Goal: Navigation & Orientation: Find specific page/section

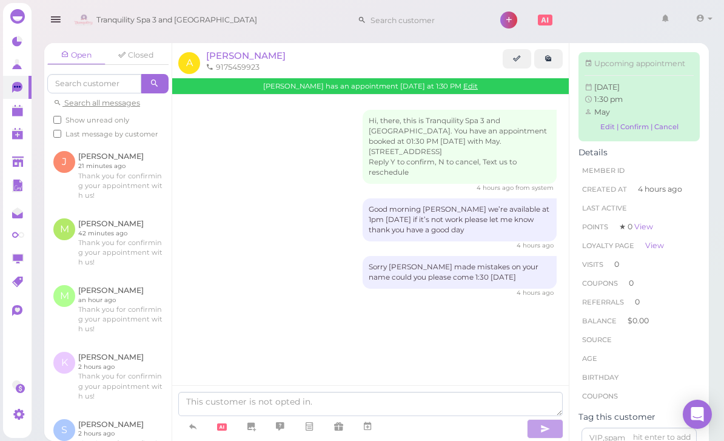
click at [18, 151] on link at bounding box center [17, 161] width 28 height 23
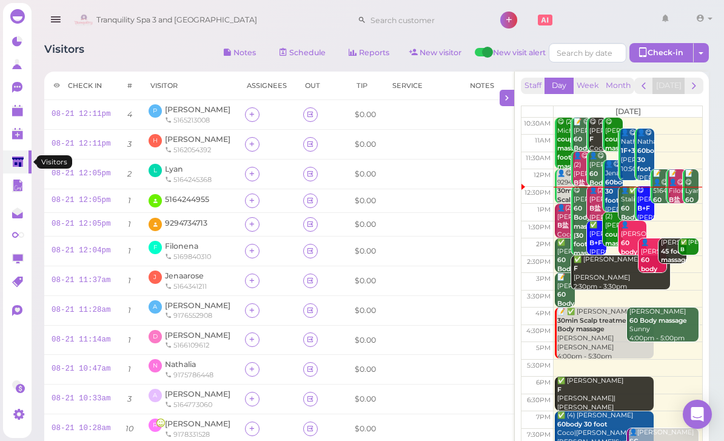
click at [17, 154] on link at bounding box center [17, 161] width 28 height 23
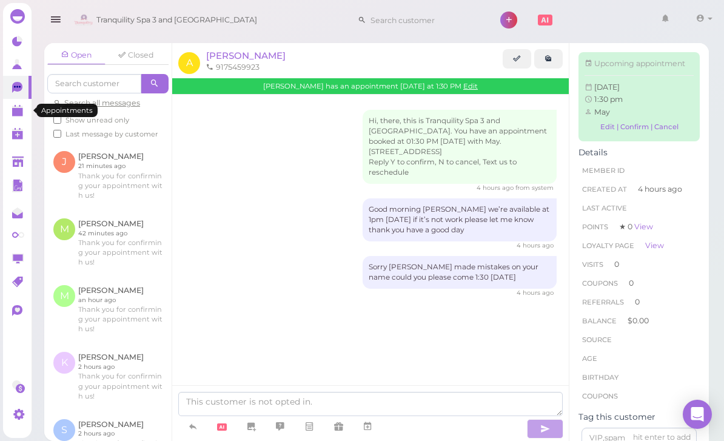
click at [17, 118] on link at bounding box center [17, 110] width 28 height 23
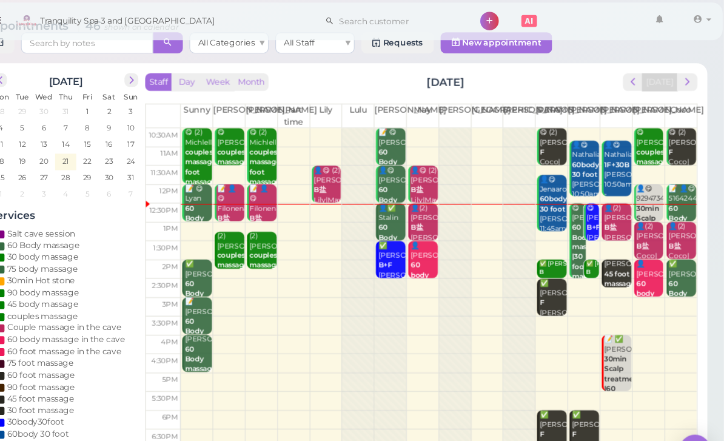
scroll to position [25, 0]
